Goal: Transaction & Acquisition: Book appointment/travel/reservation

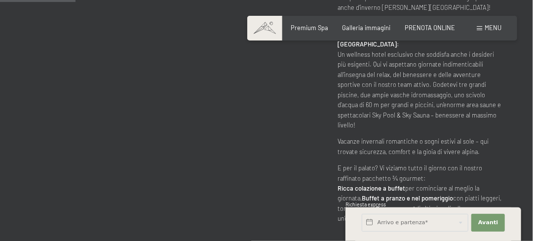
scroll to position [530, 0]
click at [428, 31] on div "PRENOTA ONLINE" at bounding box center [430, 26] width 50 height 9
click at [426, 24] on div "Prenotazione Richiesta Premium Spa Galleria immagini PRENOTA ONLINE Menu DE IT …" at bounding box center [382, 28] width 238 height 9
click at [427, 25] on span "PRENOTA ONLINE" at bounding box center [430, 26] width 50 height 8
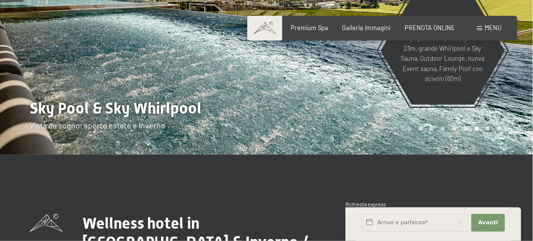
scroll to position [162, 0]
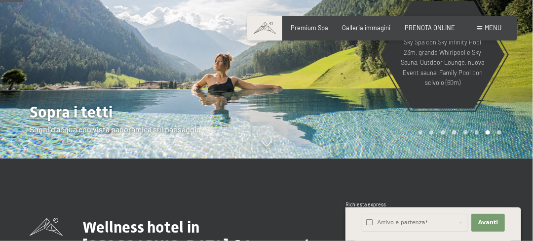
click at [443, 24] on div "Prenotazione Richiesta Premium Spa Galleria immagini PRENOTA ONLINE Menu DE IT …" at bounding box center [382, 28] width 238 height 9
click at [442, 24] on span "PRENOTA ONLINE" at bounding box center [430, 26] width 50 height 8
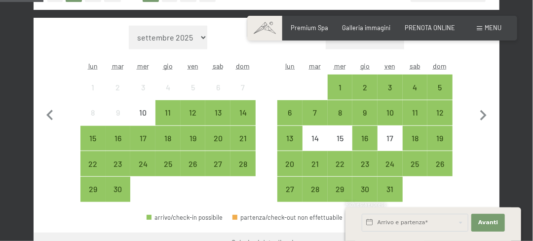
scroll to position [293, 0]
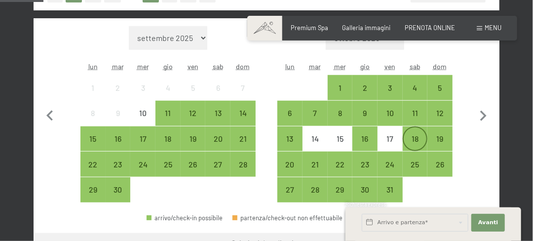
click at [411, 131] on div "18" at bounding box center [415, 138] width 23 height 23
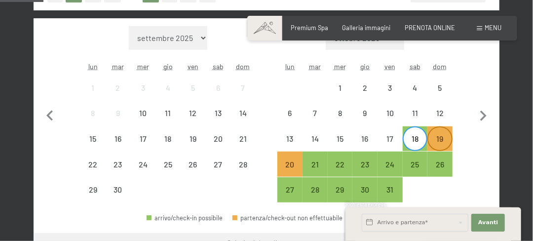
click at [435, 137] on div "19" at bounding box center [439, 146] width 23 height 23
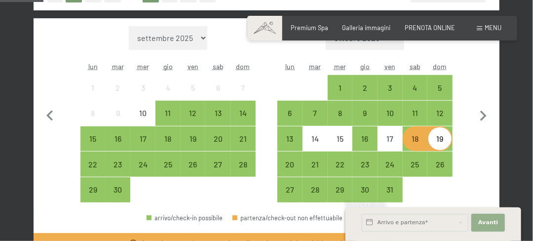
click at [488, 219] on span "Avanti" at bounding box center [488, 223] width 20 height 8
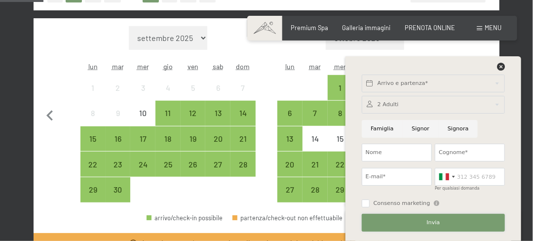
click at [488, 219] on button "Invia" at bounding box center [433, 223] width 143 height 18
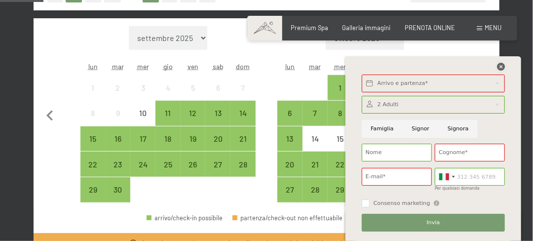
click at [502, 69] on icon at bounding box center [501, 67] width 8 height 8
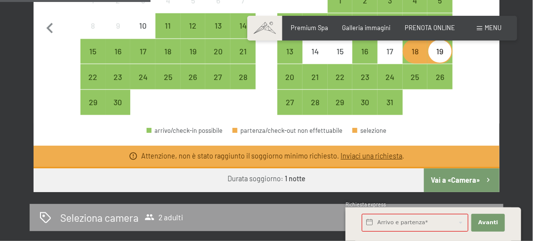
scroll to position [387, 0]
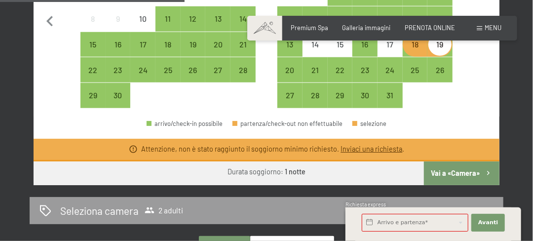
click at [438, 171] on button "Vai a «Camera»" at bounding box center [461, 173] width 75 height 24
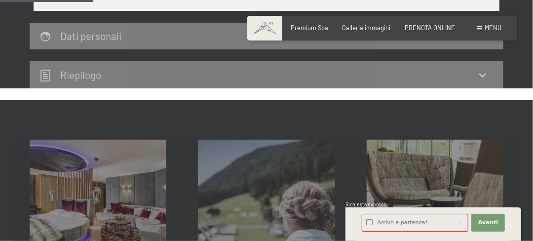
scroll to position [194, 0]
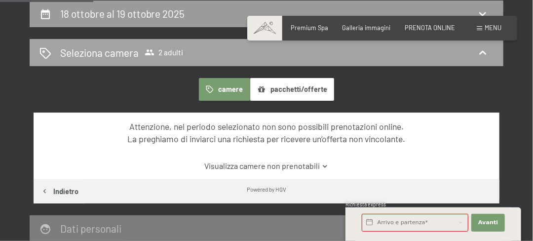
click at [197, 57] on div "Seleziona camera 2 adulti" at bounding box center [266, 52] width 454 height 14
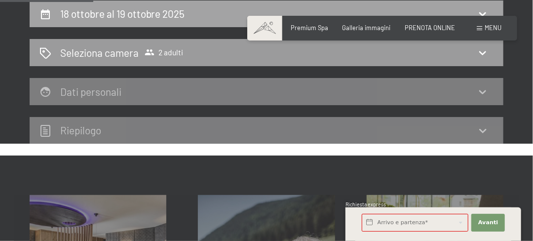
click at [148, 13] on h2 "18 ottobre al 19 ottobre 2025" at bounding box center [122, 13] width 125 height 12
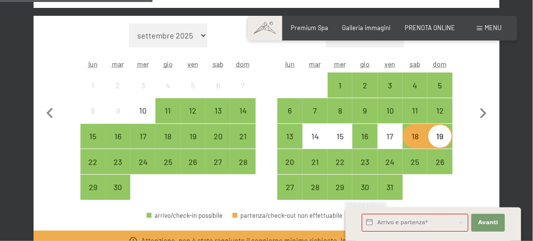
scroll to position [299, 0]
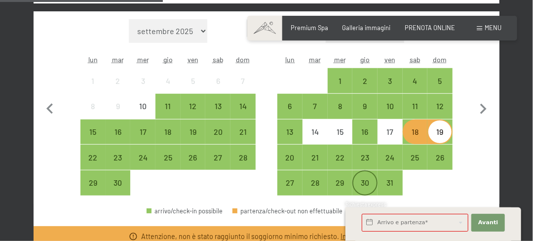
click at [372, 177] on div "30" at bounding box center [364, 182] width 23 height 23
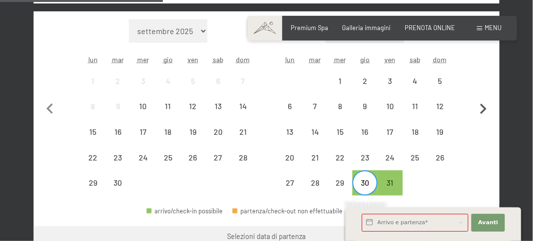
click at [484, 111] on icon "button" at bounding box center [483, 109] width 21 height 21
select select "2025-10-01"
select select "2025-11-01"
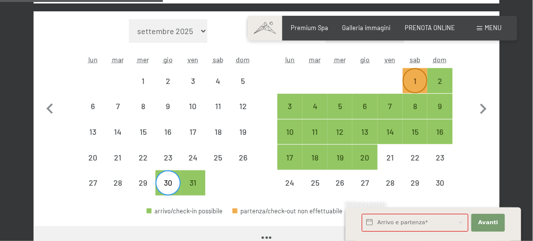
click at [420, 74] on div "1" at bounding box center [415, 80] width 23 height 23
select select "2025-10-01"
select select "2025-11-01"
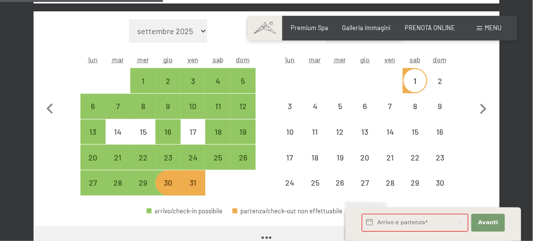
select select "2025-10-01"
select select "2025-11-01"
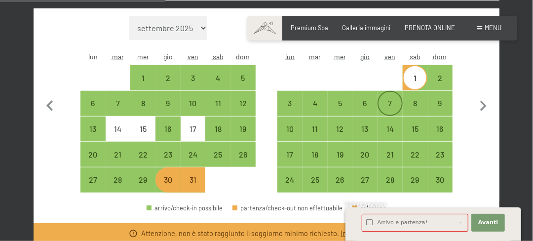
scroll to position [304, 0]
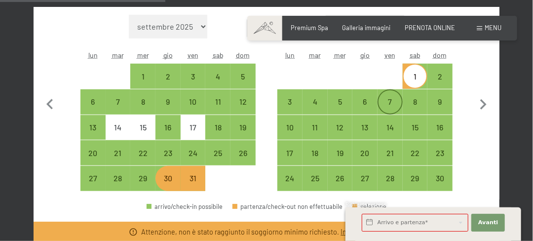
click at [391, 105] on div "7" at bounding box center [389, 109] width 23 height 23
select select "2025-10-01"
select select "2025-11-01"
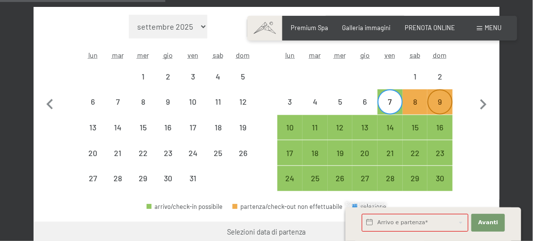
click at [446, 111] on div "9" at bounding box center [439, 109] width 23 height 23
select select "2025-10-01"
select select "2025-11-01"
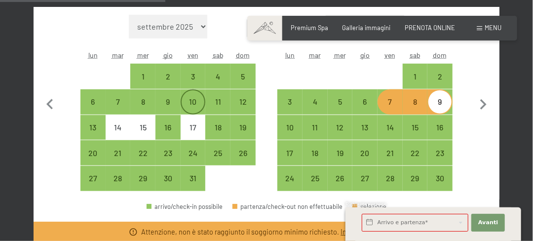
click at [196, 101] on div "10" at bounding box center [193, 109] width 23 height 23
select select "2025-10-01"
select select "2025-11-01"
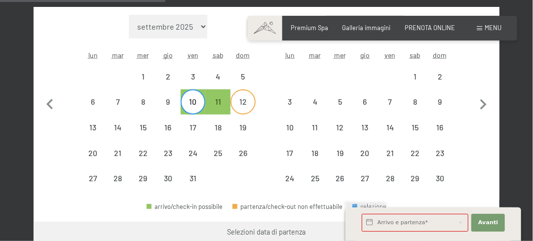
click at [245, 105] on div "12" at bounding box center [242, 109] width 23 height 23
select select "2025-10-01"
select select "2025-11-01"
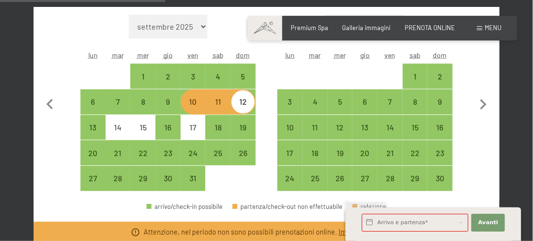
click at [224, 103] on div "11" at bounding box center [217, 109] width 23 height 23
select select "2025-10-01"
select select "2025-11-01"
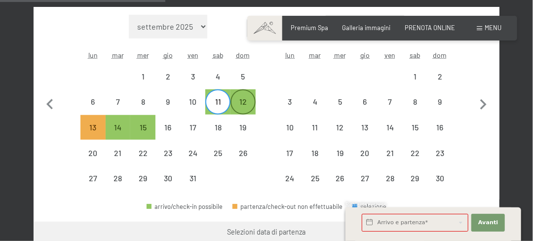
click at [238, 105] on div "12" at bounding box center [242, 109] width 23 height 23
select select "2025-10-01"
select select "2025-11-01"
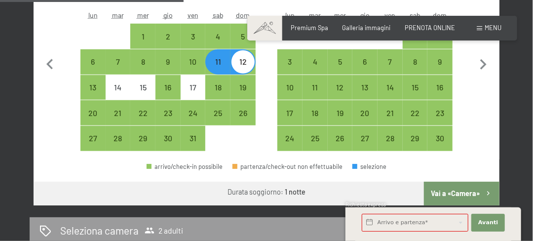
scroll to position [353, 0]
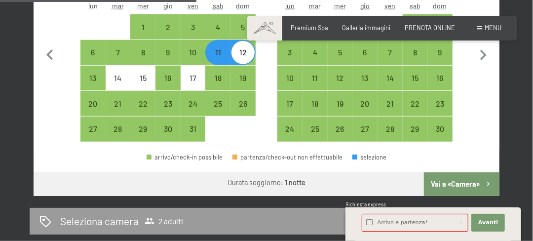
click at [482, 179] on button "Vai a «Camera»" at bounding box center [461, 184] width 75 height 24
select select "2025-10-01"
select select "2025-11-01"
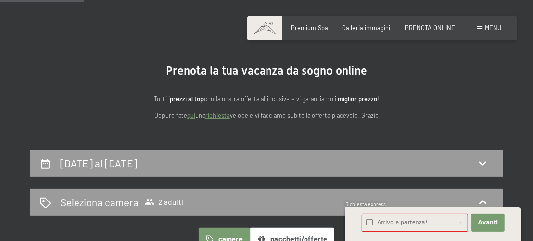
scroll to position [0, 0]
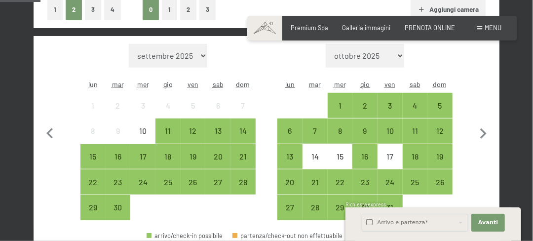
scroll to position [271, 0]
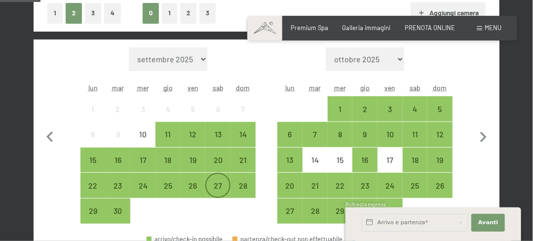
click at [217, 182] on div "27" at bounding box center [217, 193] width 23 height 23
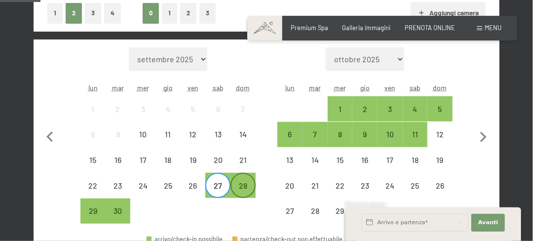
click at [249, 189] on div "28" at bounding box center [242, 193] width 23 height 23
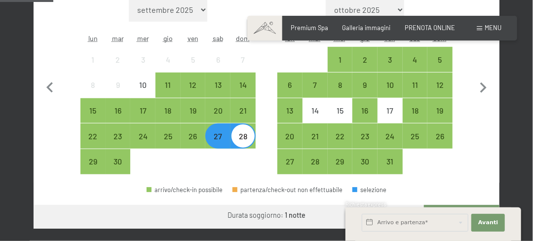
scroll to position [347, 0]
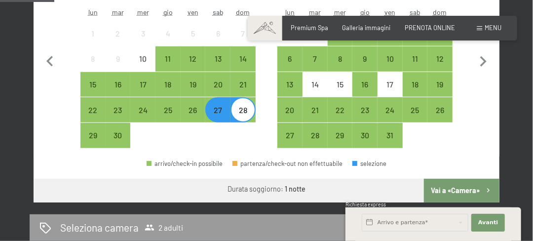
click at [444, 183] on button "Vai a «Camera»" at bounding box center [461, 191] width 75 height 24
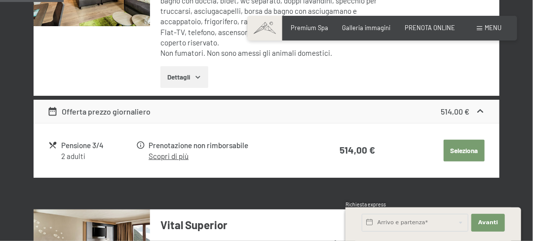
scroll to position [369, 0]
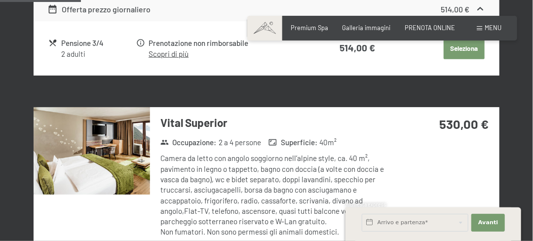
click at [444, 183] on div "Vital Superior Occupazione : 2 a 4 persone Superficie : 40 m² Camera da letto c…" at bounding box center [267, 190] width 466 height 167
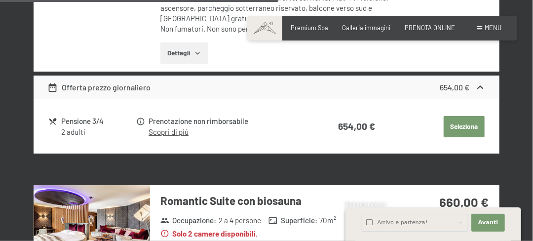
scroll to position [1624, 0]
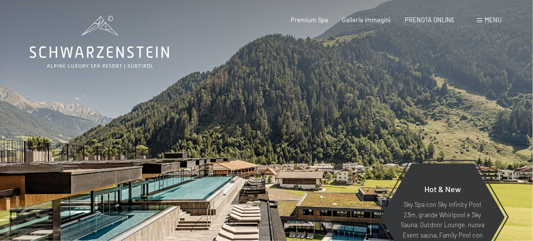
click at [472, 20] on div "Prenotazione Richiesta Premium Spa Galleria immagini PRENOTA ONLINE Menu DE IT …" at bounding box center [382, 20] width 238 height 9
click at [488, 20] on span "Menu" at bounding box center [492, 20] width 17 height 8
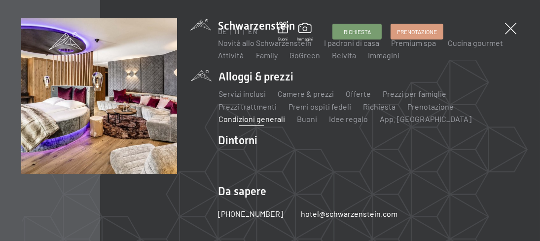
click at [263, 119] on link "Condizioni generali" at bounding box center [252, 118] width 67 height 9
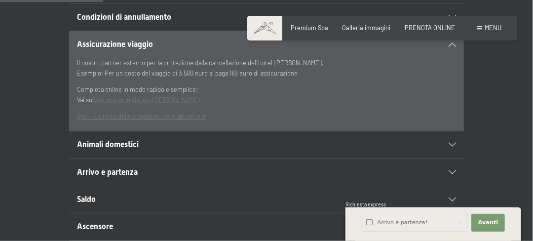
scroll to position [271, 0]
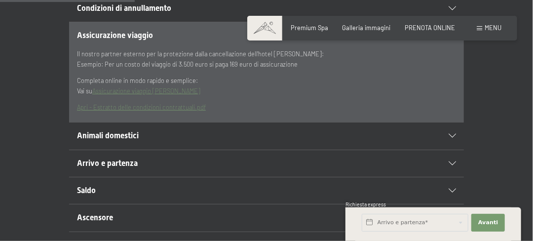
click at [266, 127] on div "Animali domestici" at bounding box center [266, 135] width 379 height 27
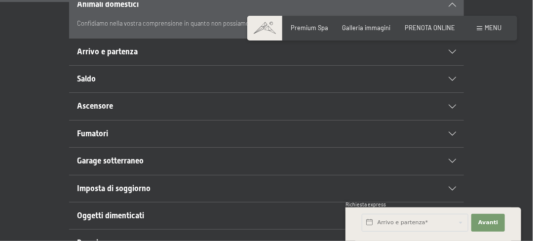
scroll to position [331, 0]
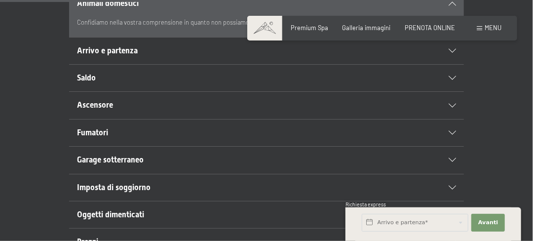
click at [229, 105] on h2 "Ascensore" at bounding box center [247, 105] width 341 height 11
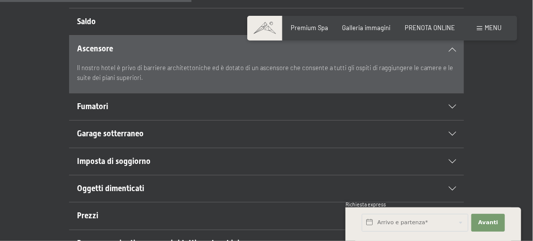
scroll to position [370, 0]
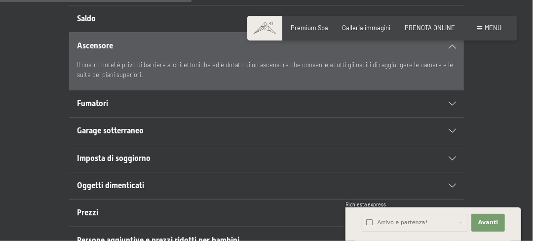
click at [229, 105] on h2 "Fumatori" at bounding box center [247, 103] width 341 height 11
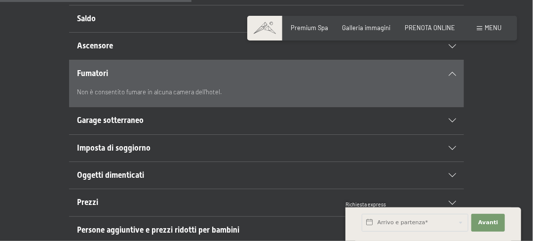
click at [228, 115] on h2 "Garage sotterraneo" at bounding box center [247, 120] width 341 height 11
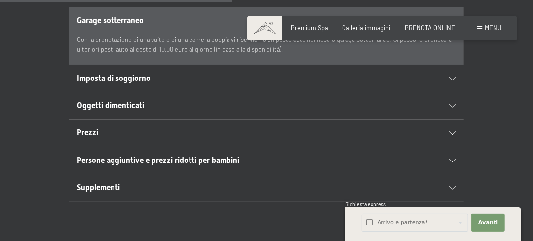
scroll to position [450, 0]
